Goal: Information Seeking & Learning: Learn about a topic

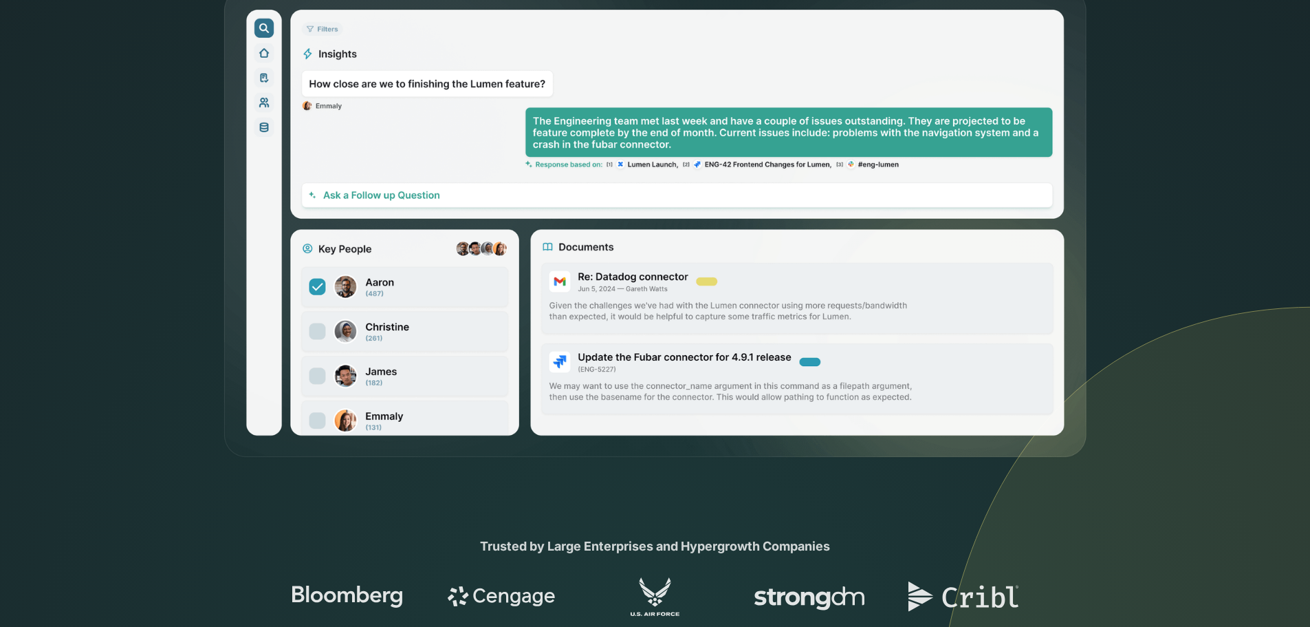
scroll to position [757, 0]
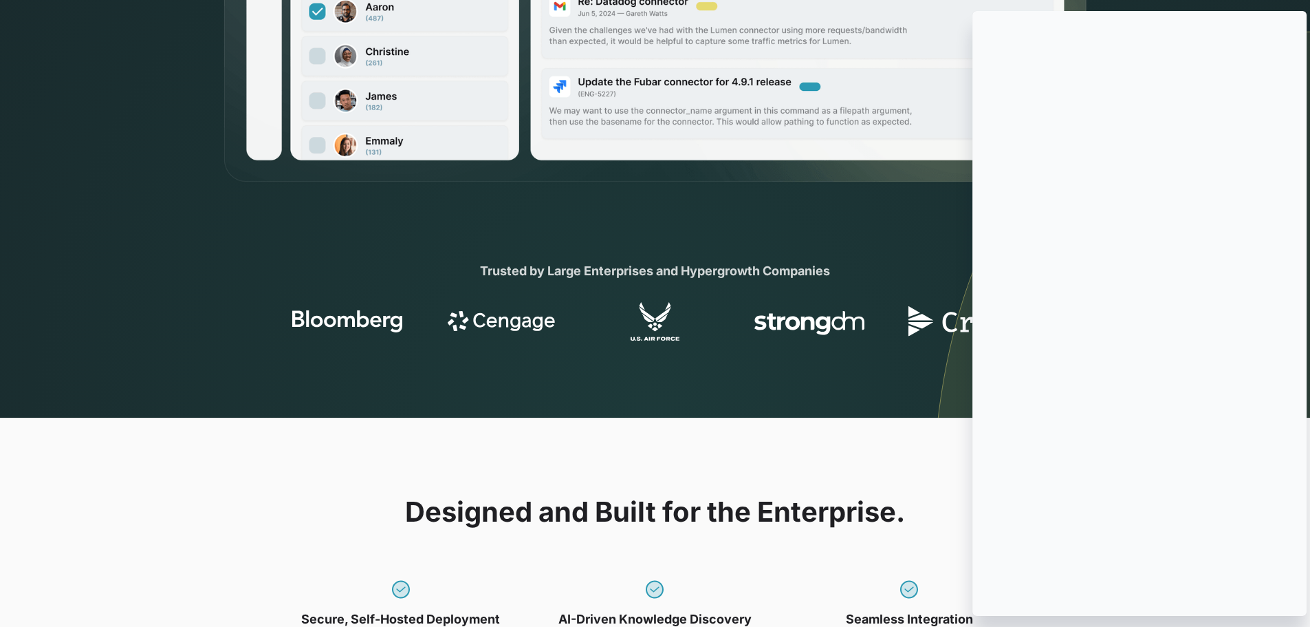
click at [0, 0] on icon at bounding box center [0, 0] width 0 height 0
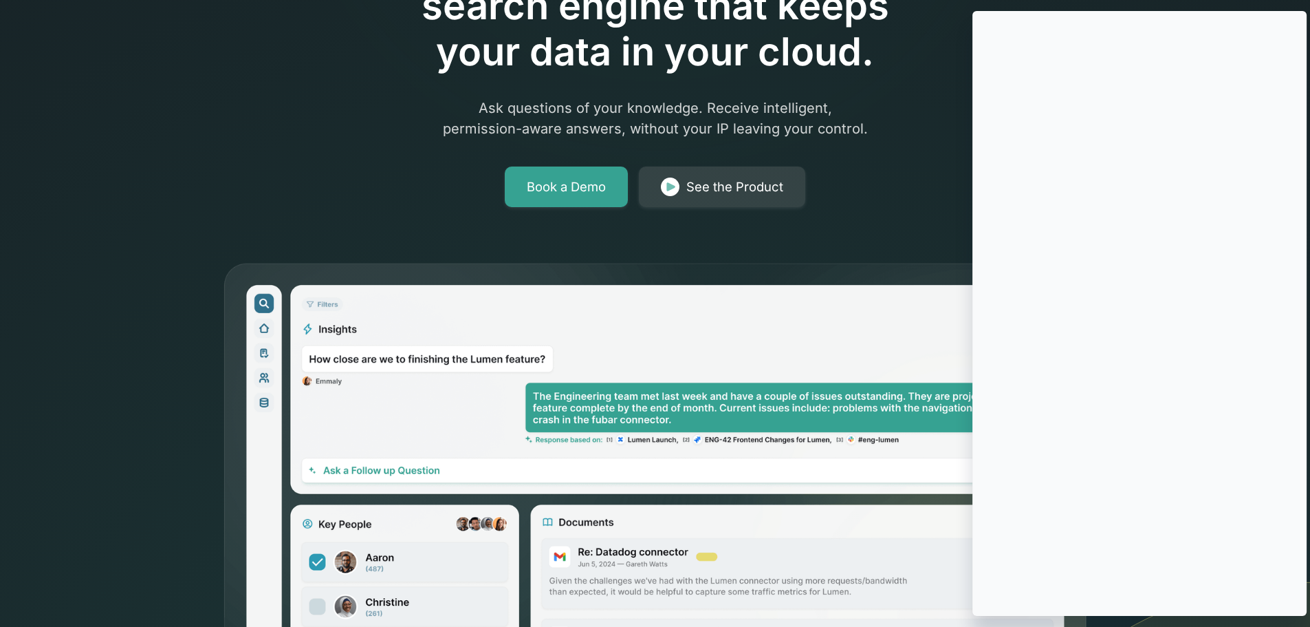
scroll to position [69, 0]
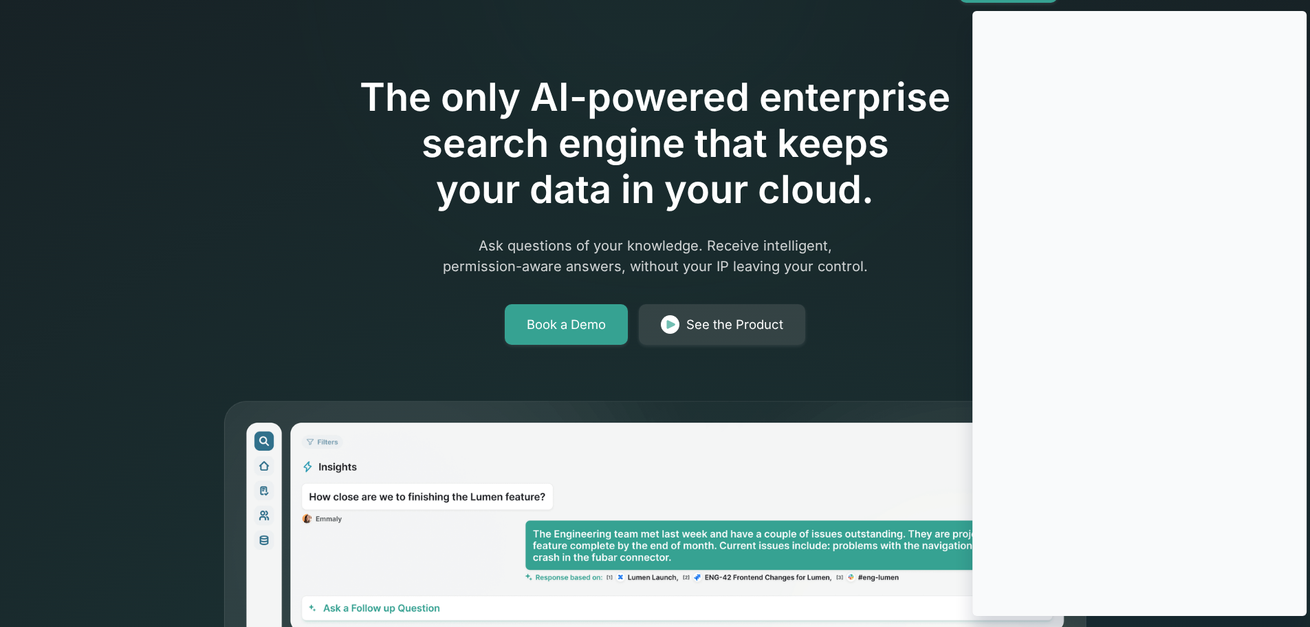
click at [0, 0] on icon at bounding box center [0, 0] width 0 height 0
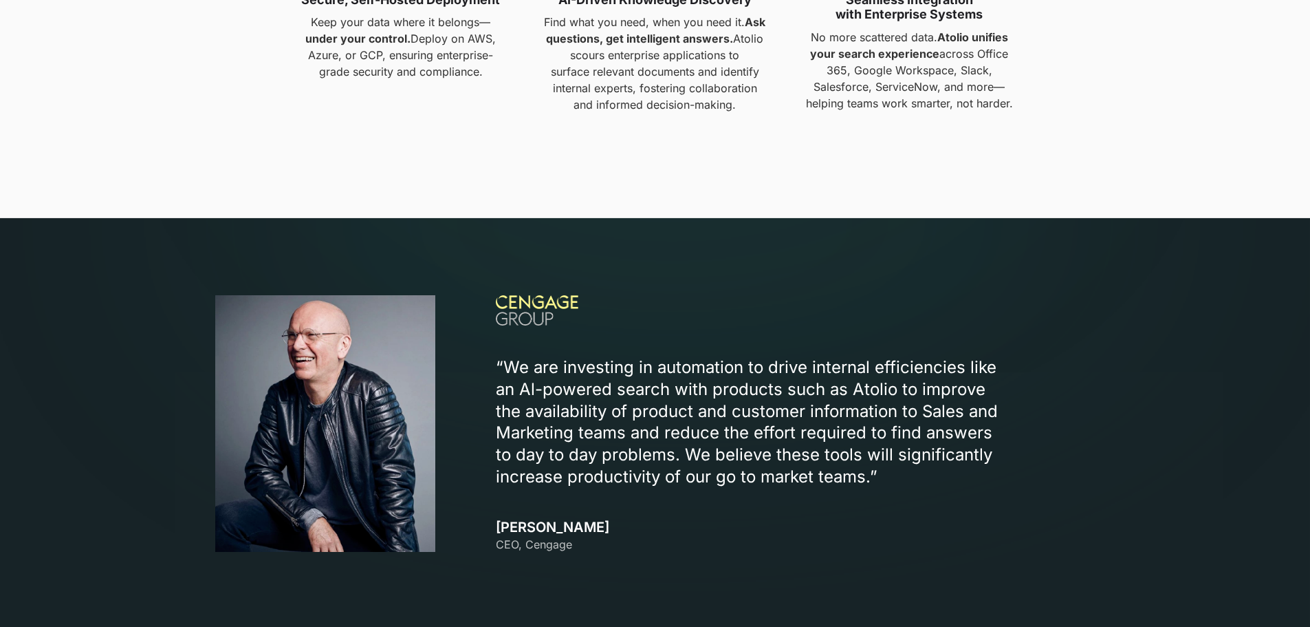
scroll to position [1513, 0]
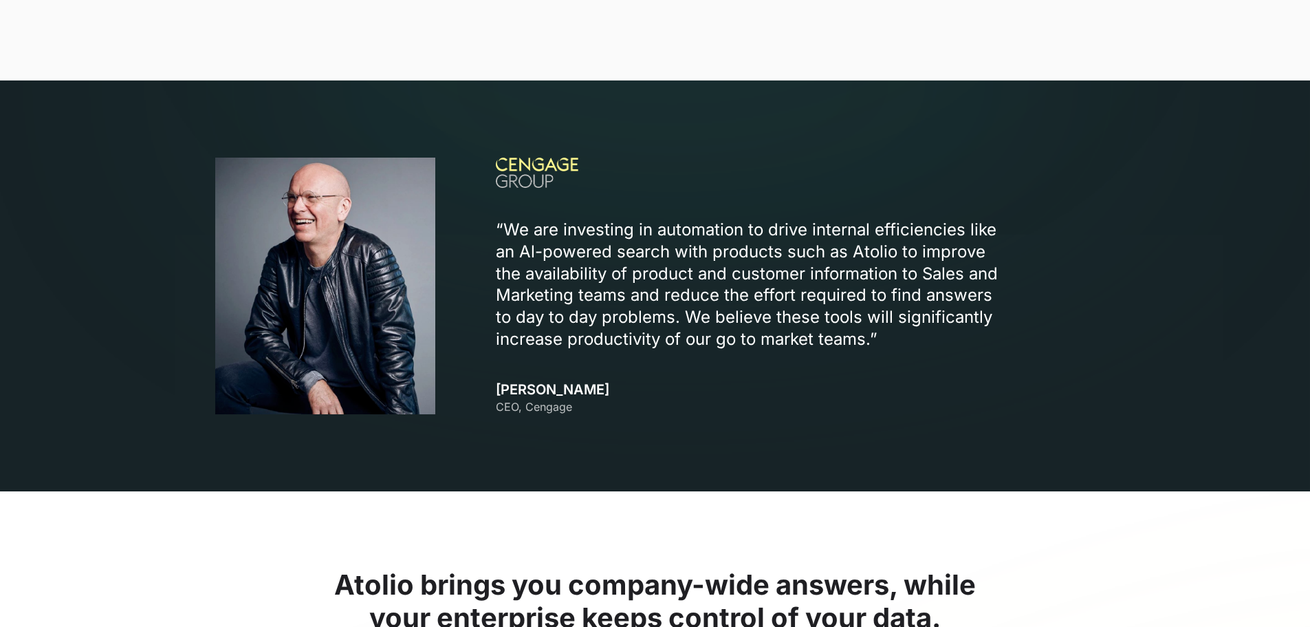
click at [712, 256] on p "“We are investing in automation to drive internal efficiencies like an Al-power…" at bounding box center [754, 285] width 516 height 132
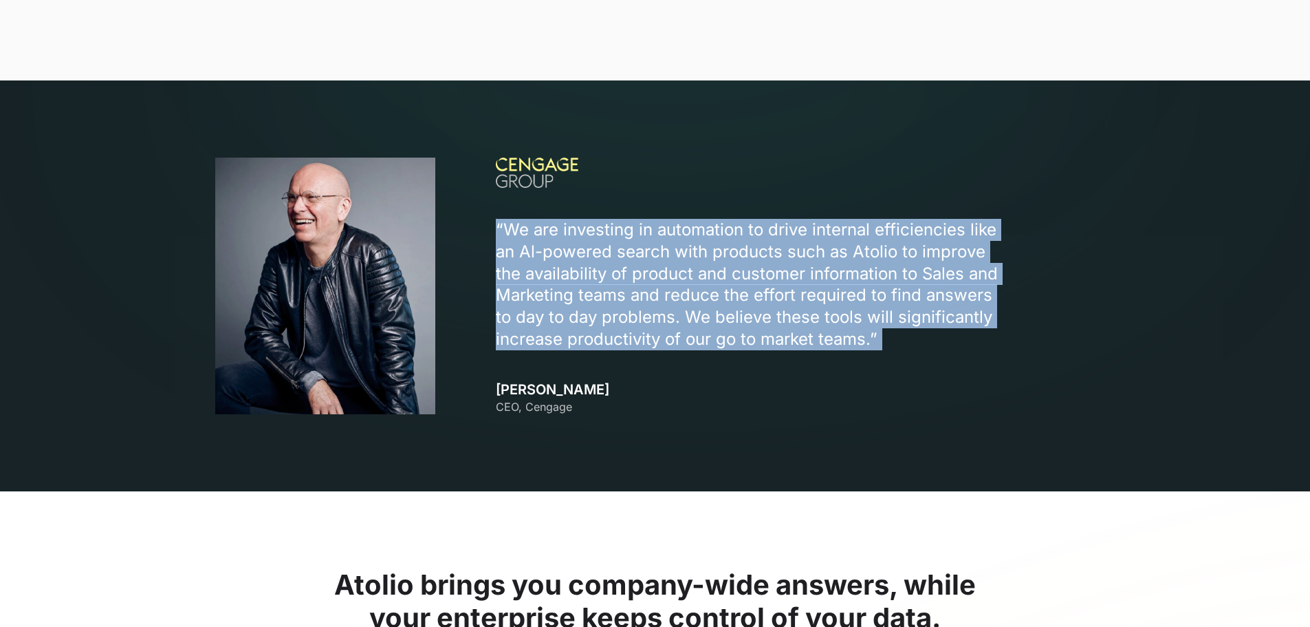
click at [712, 256] on p "“We are investing in automation to drive internal efficiencies like an Al-power…" at bounding box center [754, 285] width 516 height 132
click at [710, 285] on p "“We are investing in automation to drive internal efficiencies like an Al-power…" at bounding box center [754, 285] width 516 height 132
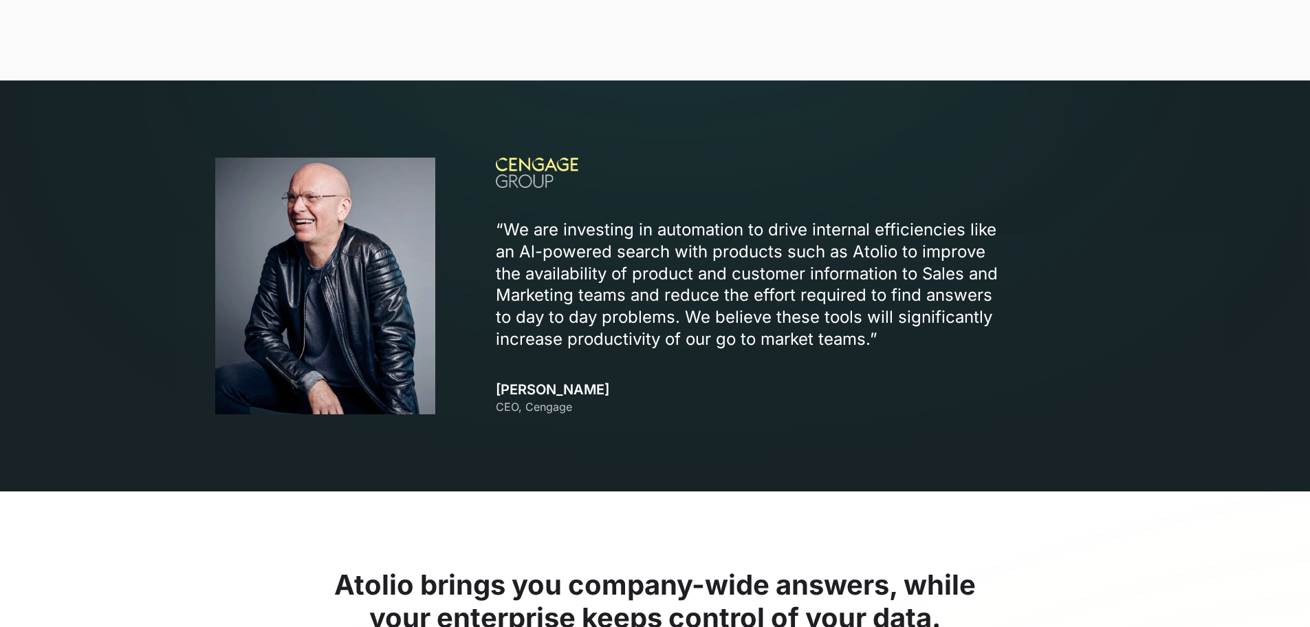
click at [681, 298] on p "“We are investing in automation to drive internal efficiencies like an Al-power…" at bounding box center [754, 285] width 516 height 132
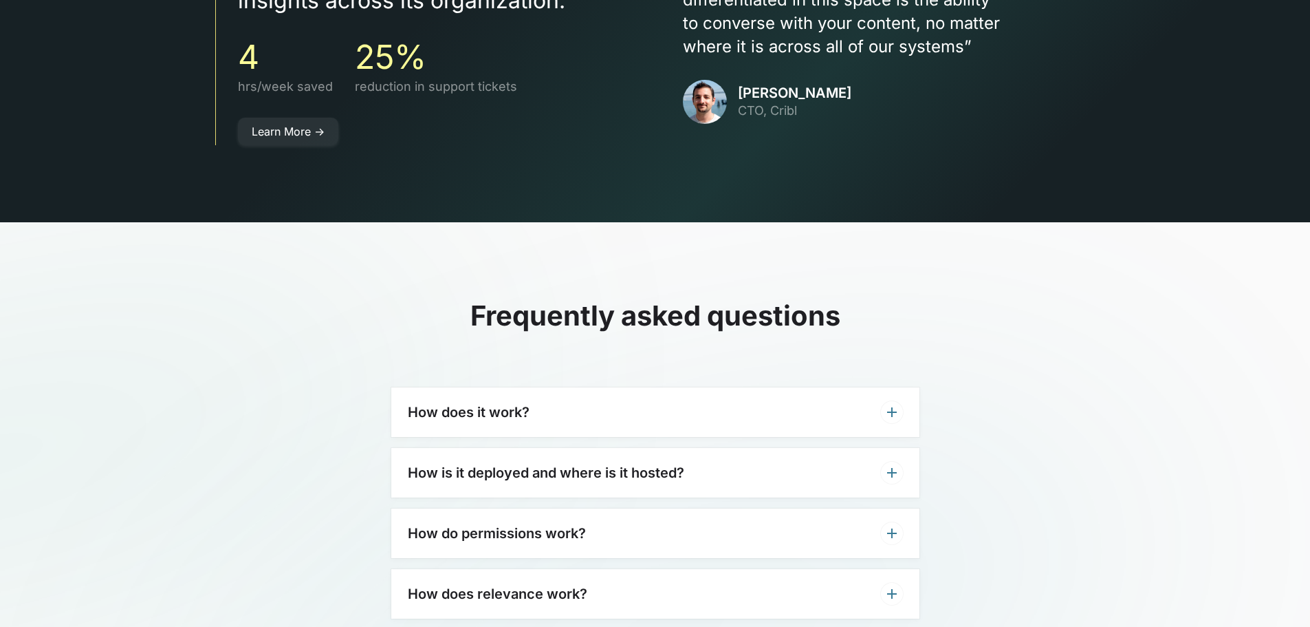
scroll to position [4127, 0]
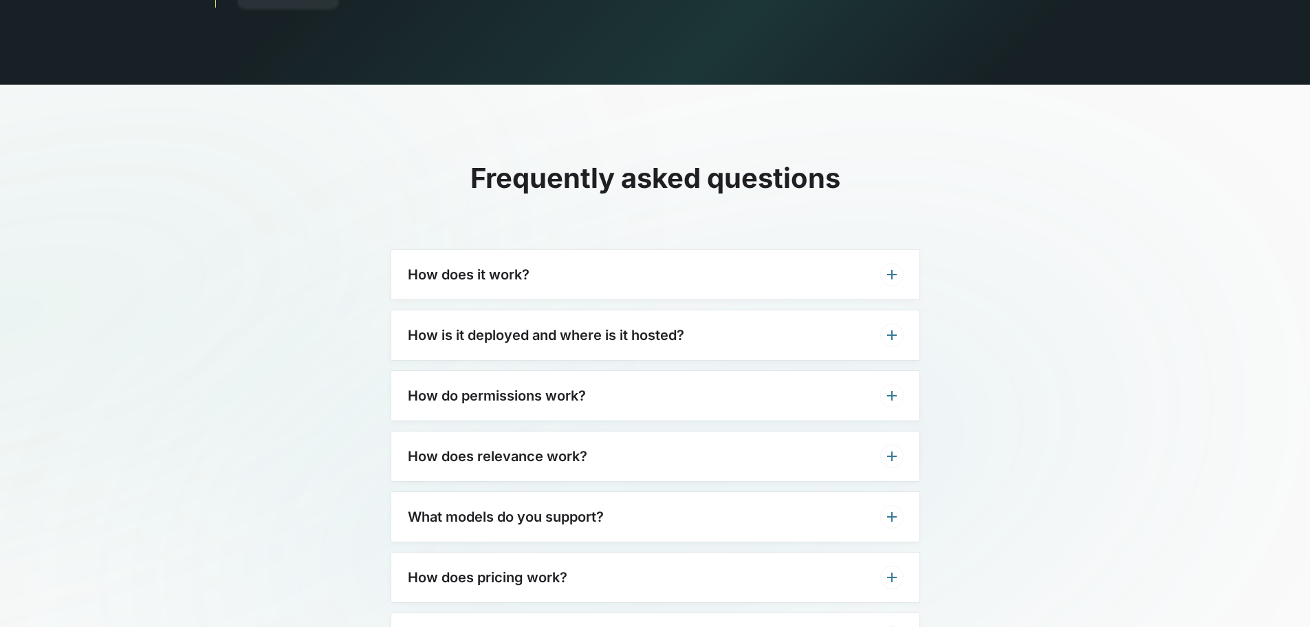
click at [555, 251] on div "How does it work?" at bounding box center [655, 275] width 528 height 50
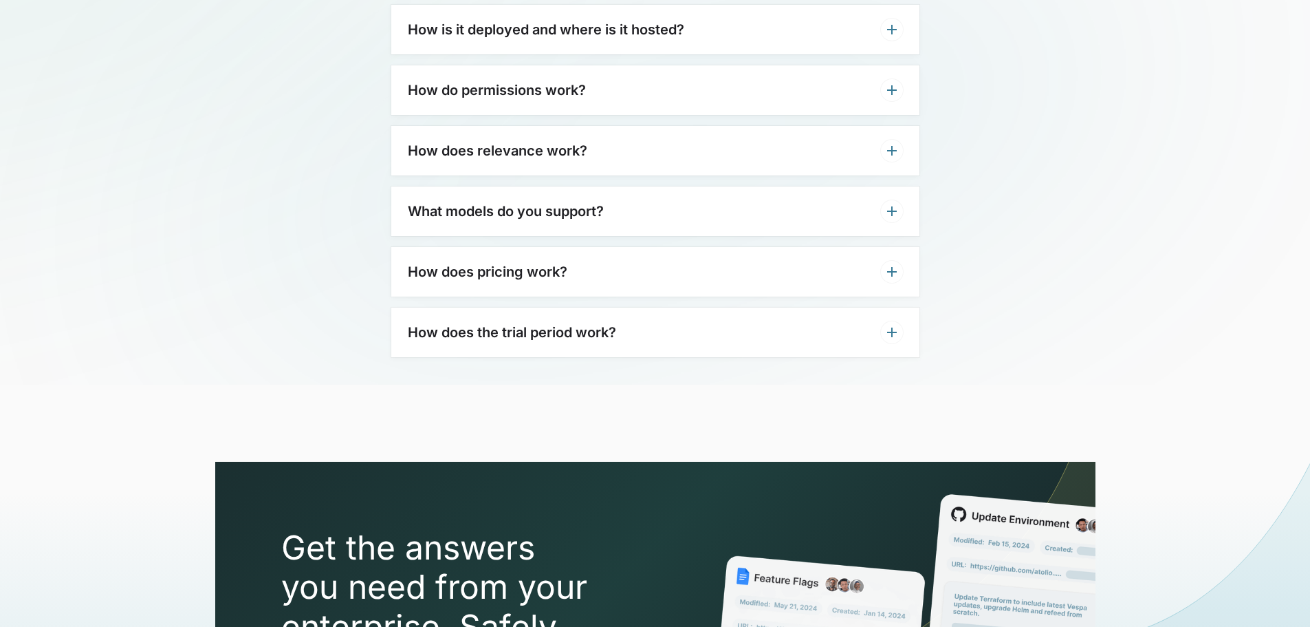
scroll to position [4297, 0]
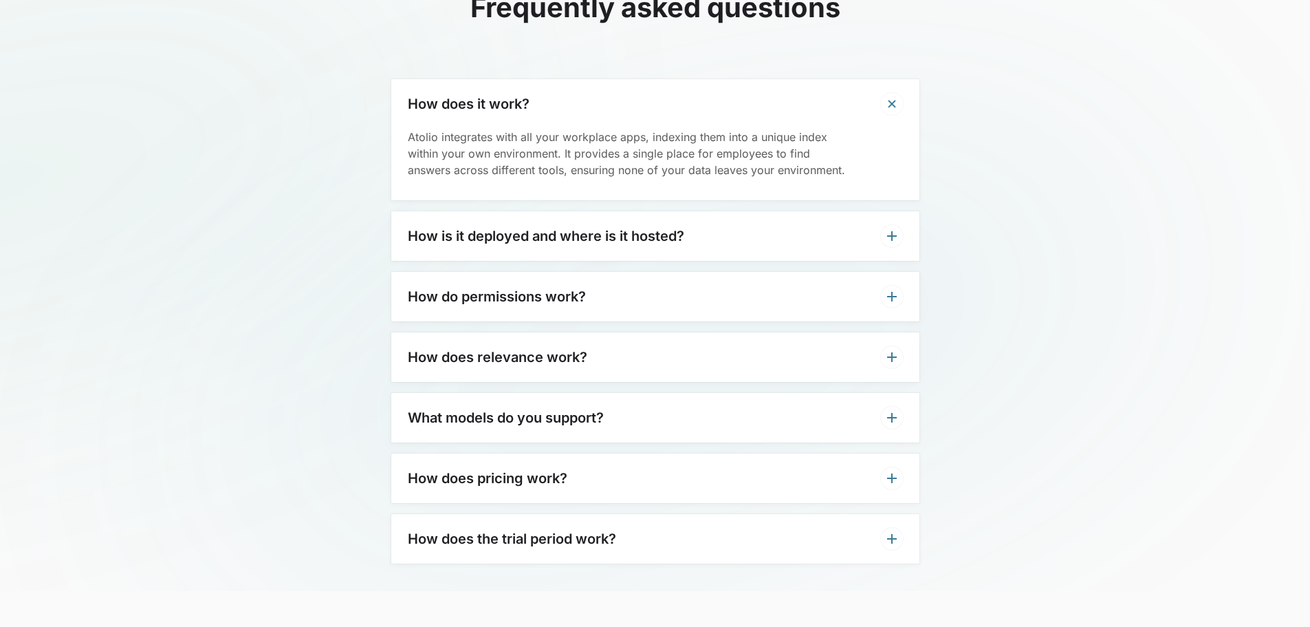
click at [514, 222] on div "How is it deployed and where is it hosted?" at bounding box center [655, 236] width 528 height 50
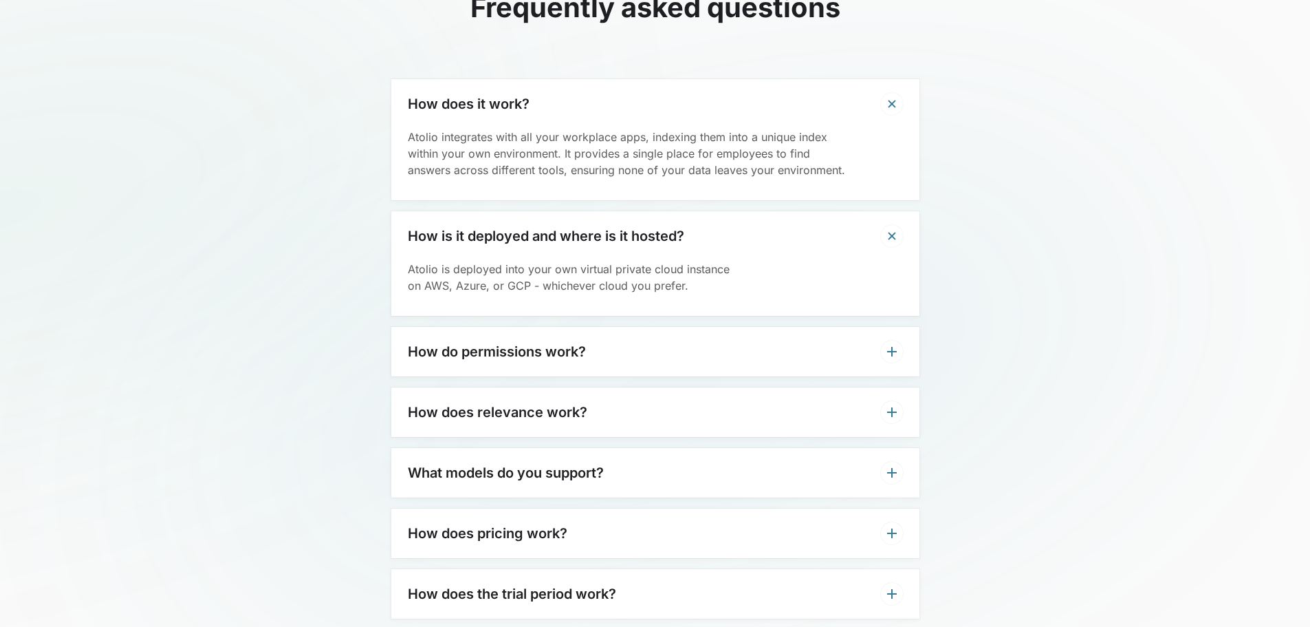
click at [542, 340] on div "How do permissions work?" at bounding box center [655, 352] width 528 height 50
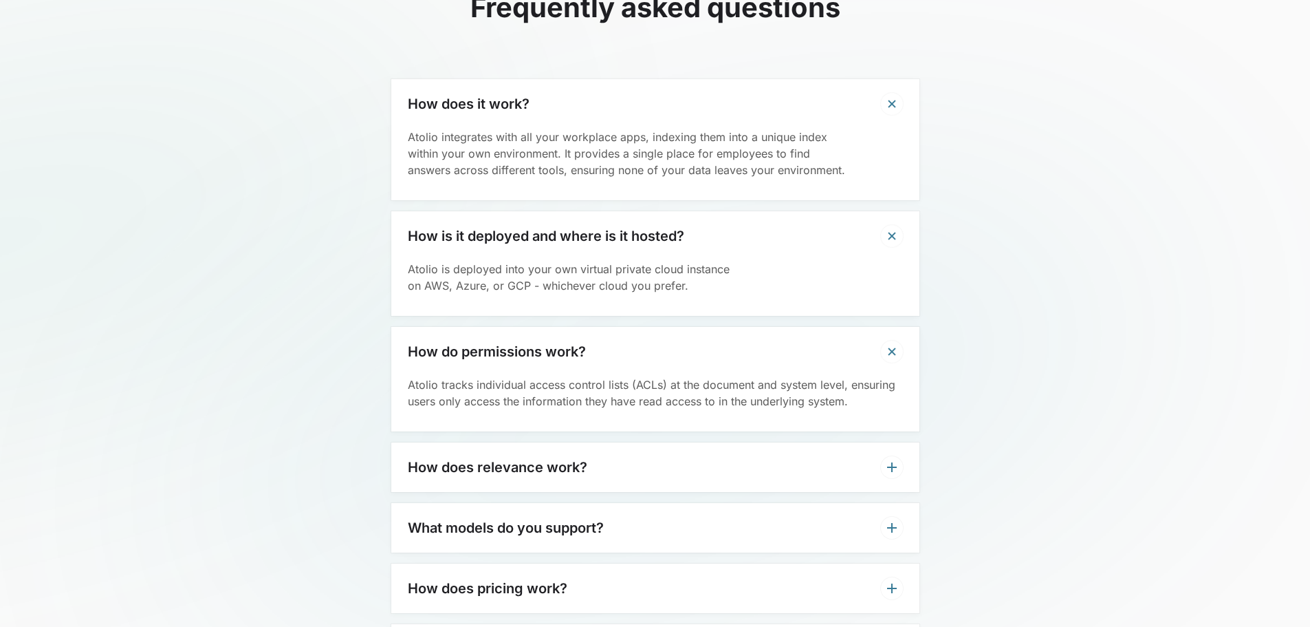
click at [566, 459] on h3 "How does relevance work?" at bounding box center [498, 467] width 180 height 17
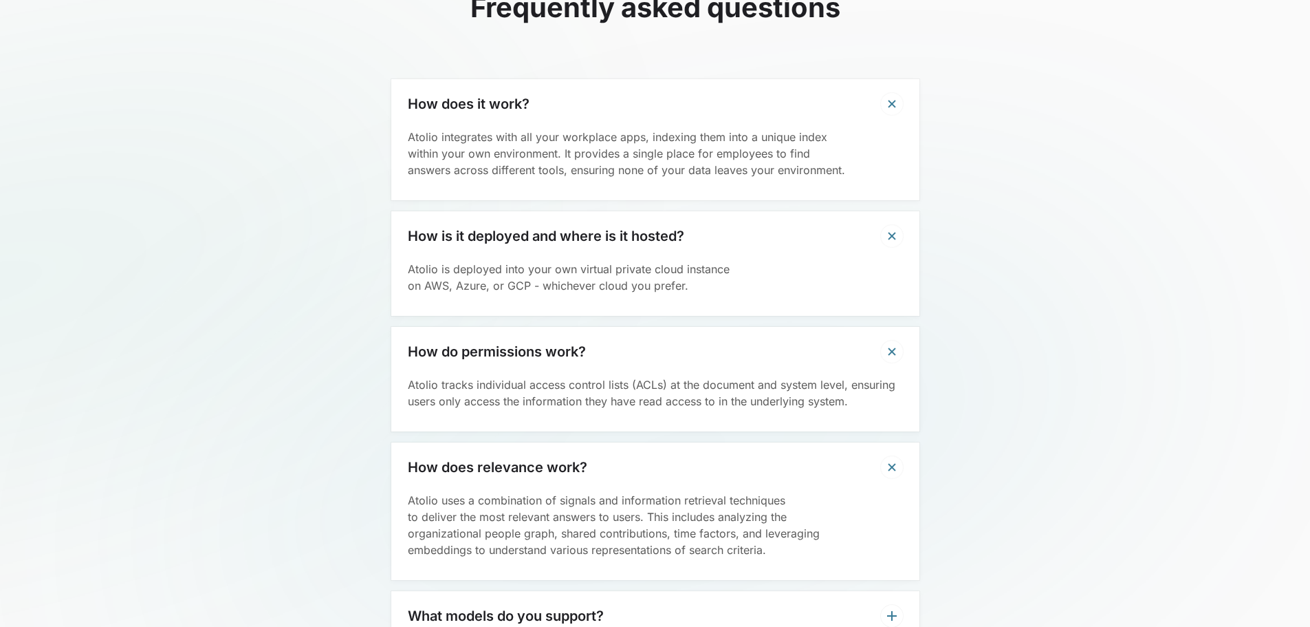
scroll to position [4435, 0]
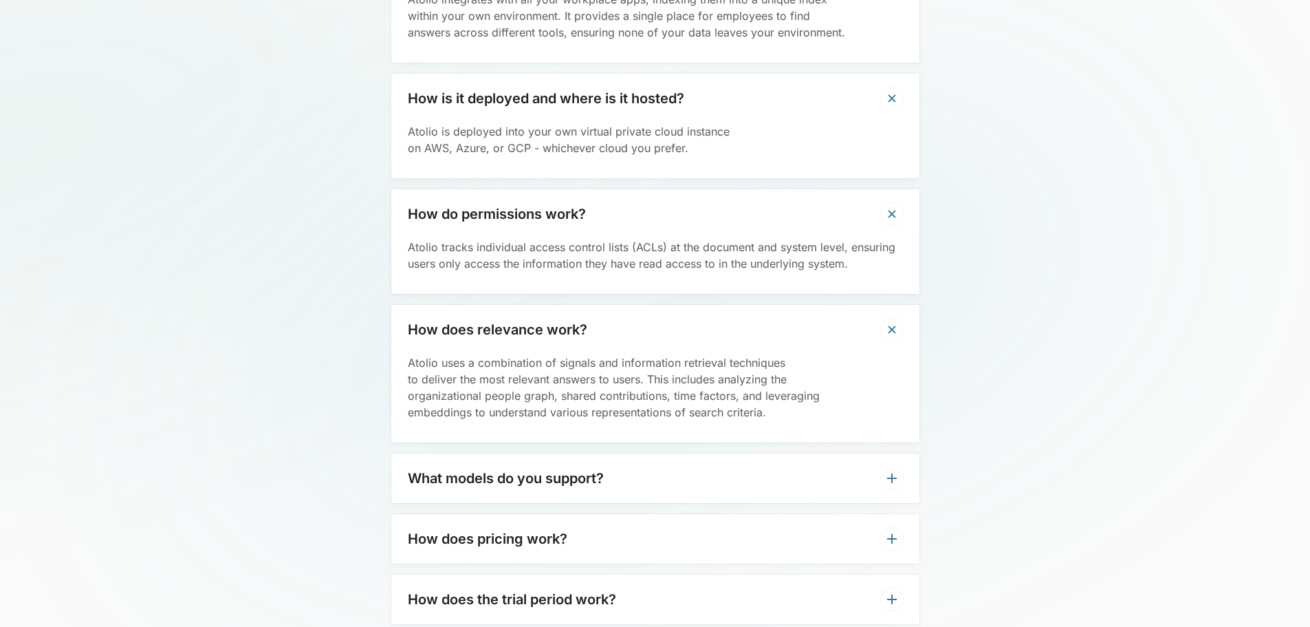
click at [559, 470] on h3 "What models do you support?" at bounding box center [506, 478] width 196 height 17
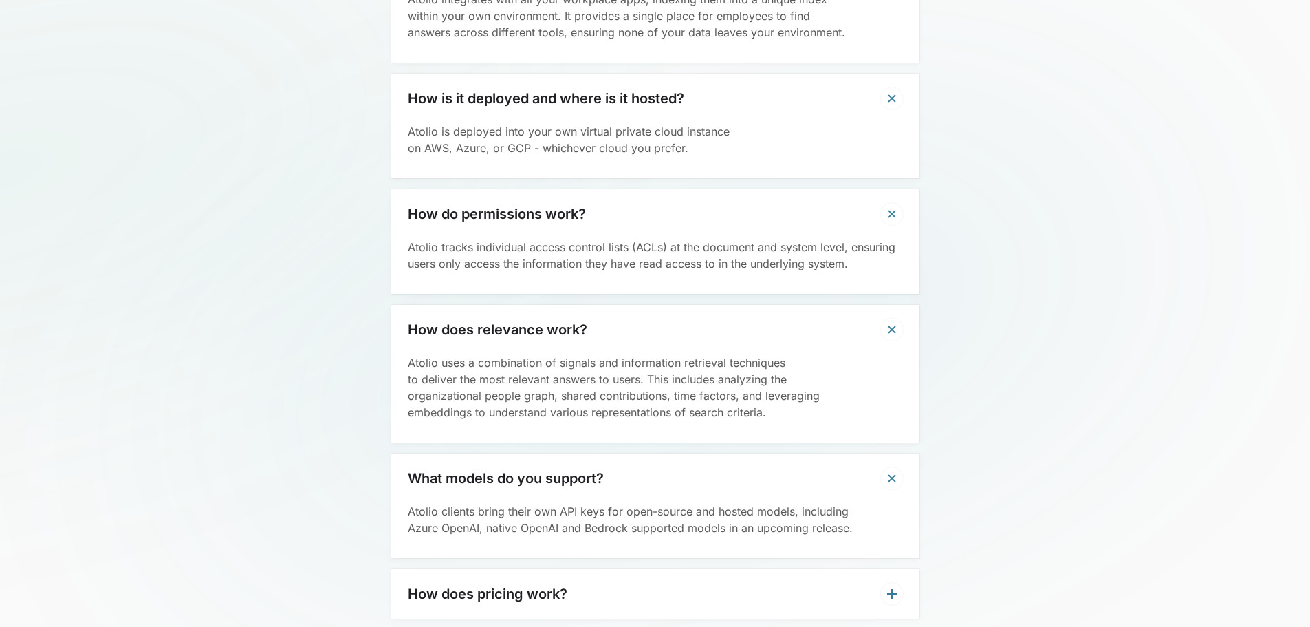
scroll to position [4504, 0]
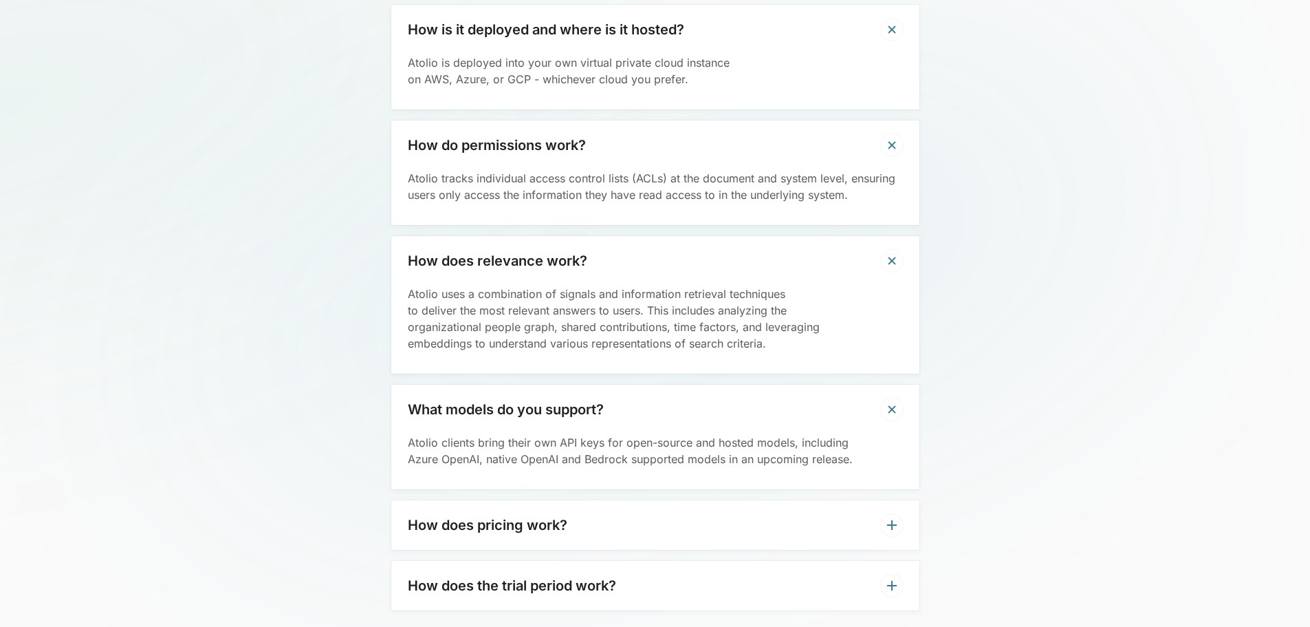
click at [577, 500] on div "How does pricing work?" at bounding box center [655, 525] width 528 height 50
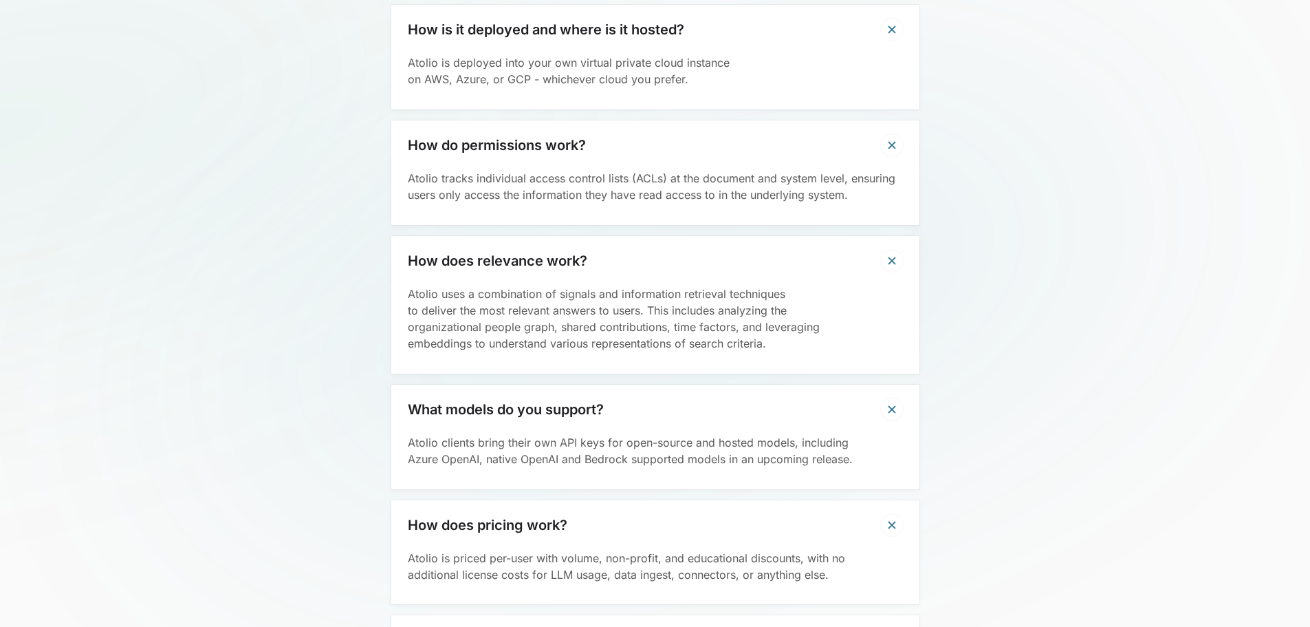
scroll to position [4641, 0]
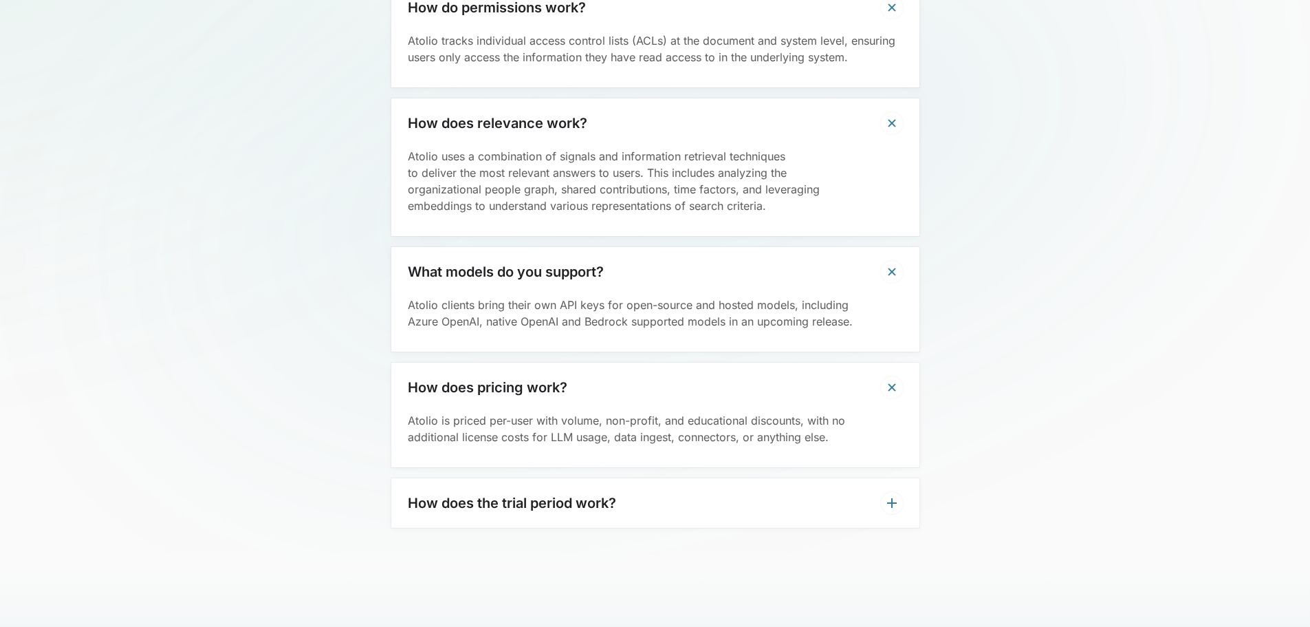
click at [578, 482] on div "How does the trial period work?" at bounding box center [655, 503] width 528 height 50
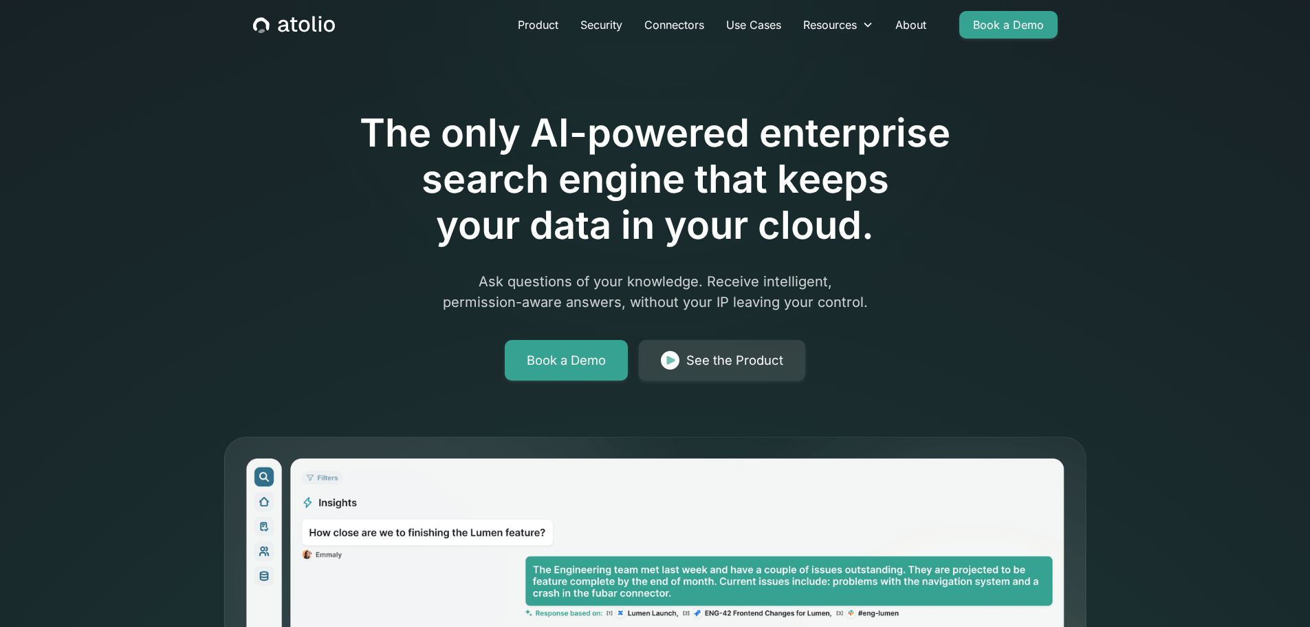
scroll to position [0, 0]
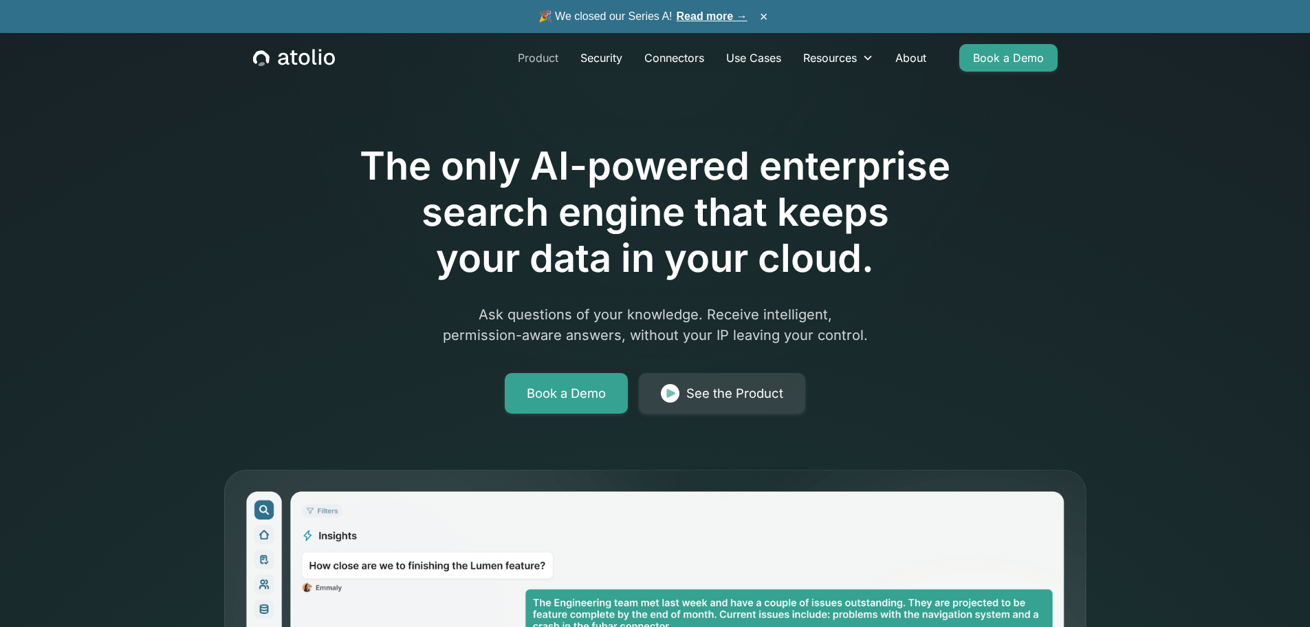
click at [530, 57] on link "Product" at bounding box center [538, 58] width 63 height 28
